Goal: Check status

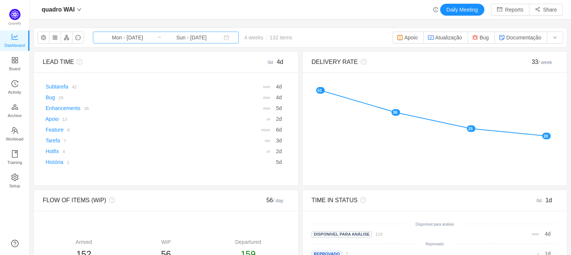
click at [128, 38] on input "Mon - [DATE]" at bounding box center [127, 37] width 60 height 8
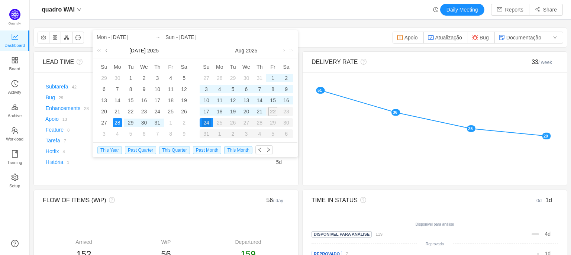
click at [107, 52] on link at bounding box center [107, 50] width 7 height 15
click at [182, 49] on link at bounding box center [181, 50] width 7 height 15
click at [132, 78] on div "1" at bounding box center [130, 78] width 9 height 9
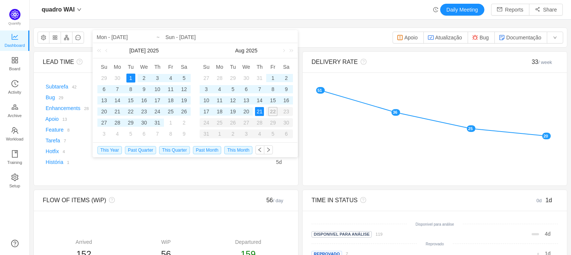
click at [259, 113] on div "21" at bounding box center [259, 111] width 9 height 9
type input "Tue - [DATE]"
type input "Thu - [DATE]"
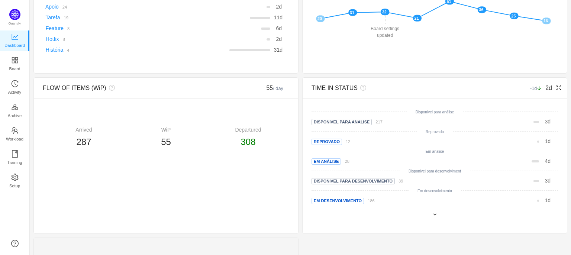
scroll to position [172, 0]
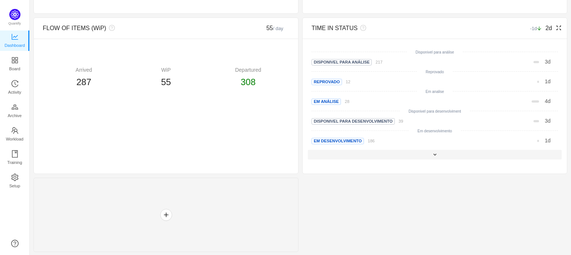
click at [432, 155] on span at bounding box center [435, 155] width 6 height 6
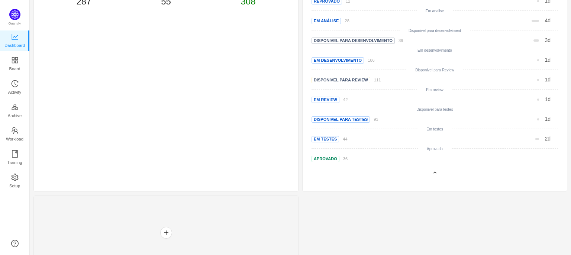
scroll to position [271, 0]
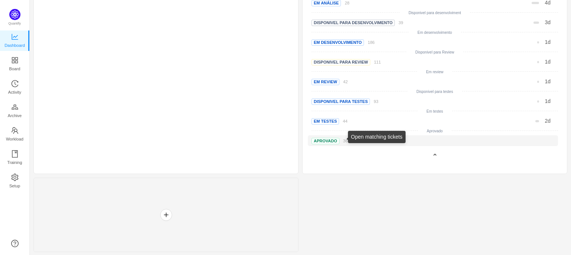
click at [344, 141] on div "Aprovado 36" at bounding box center [363, 141] width 103 height 8
click at [340, 142] on link "36" at bounding box center [344, 141] width 8 height 6
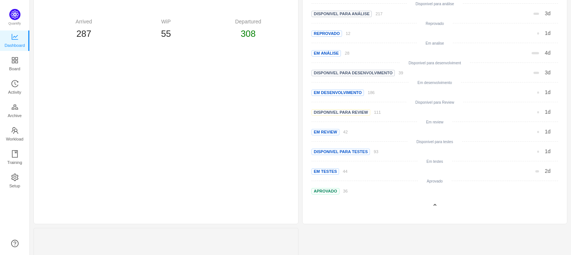
scroll to position [223, 0]
